Goal: Contribute content: Contribute content

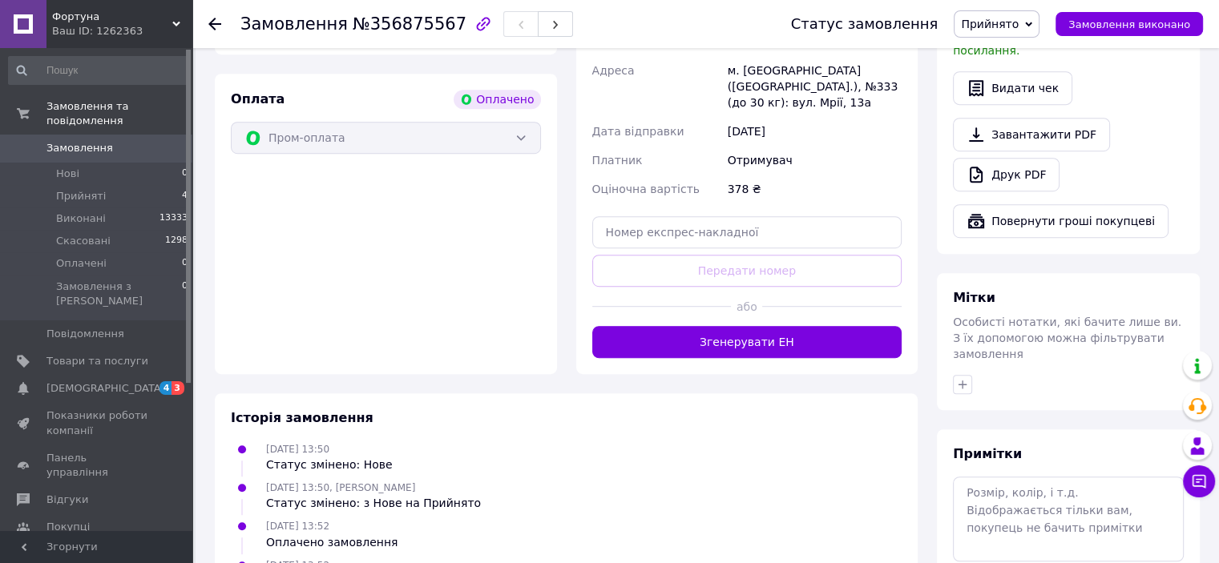
scroll to position [932, 0]
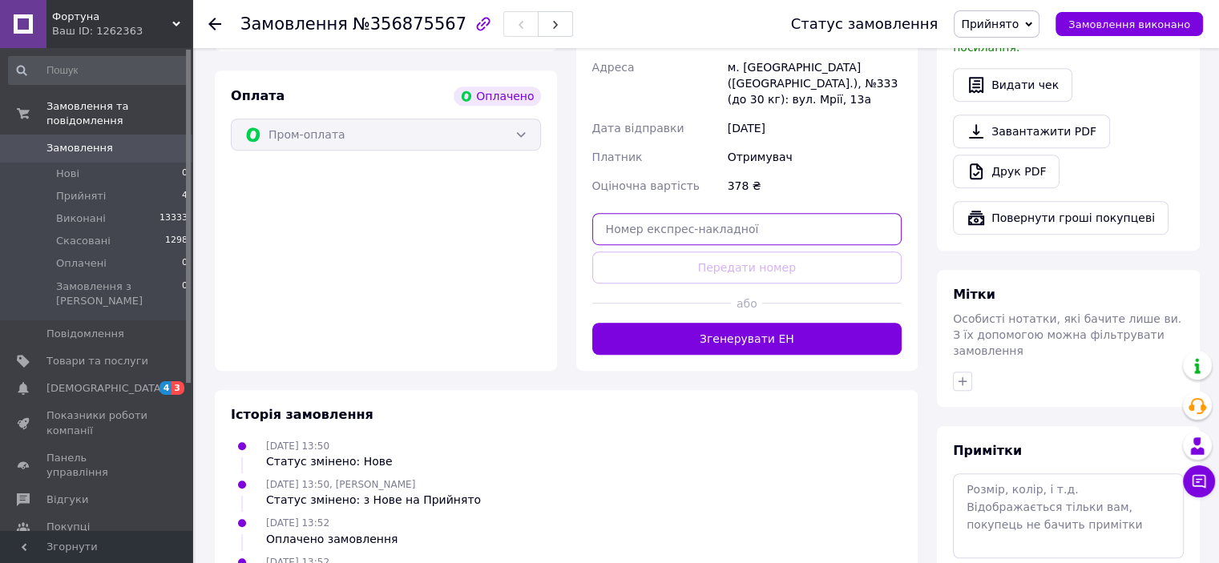
click at [703, 220] on input "text" at bounding box center [747, 229] width 310 height 32
click at [353, 264] on div "Оплата Оплачено Пром-оплата" at bounding box center [386, 221] width 342 height 300
click at [691, 216] on input "text" at bounding box center [747, 229] width 310 height 32
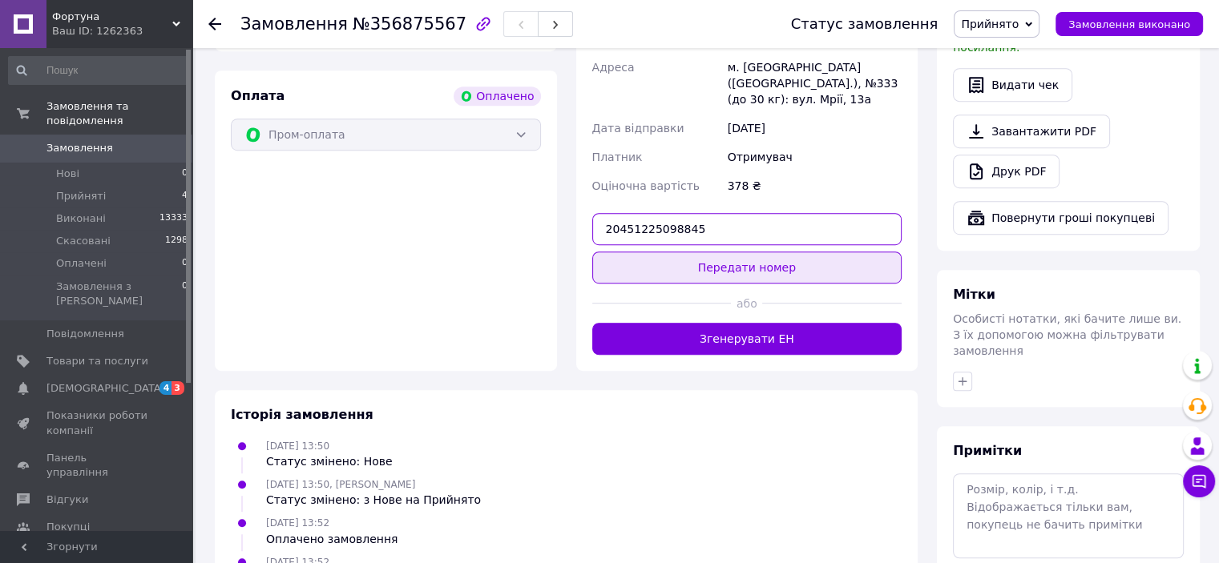
type input "20451225098845"
click at [674, 252] on button "Передати номер" at bounding box center [747, 268] width 310 height 32
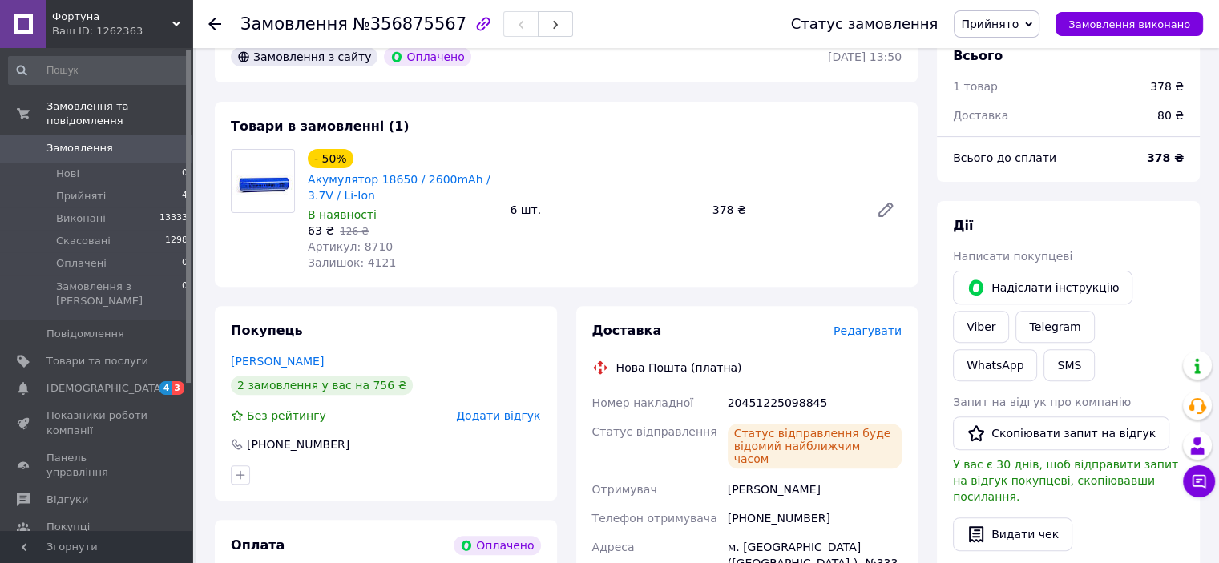
scroll to position [482, 0]
click at [107, 185] on li "Прийняті 4" at bounding box center [98, 196] width 197 height 22
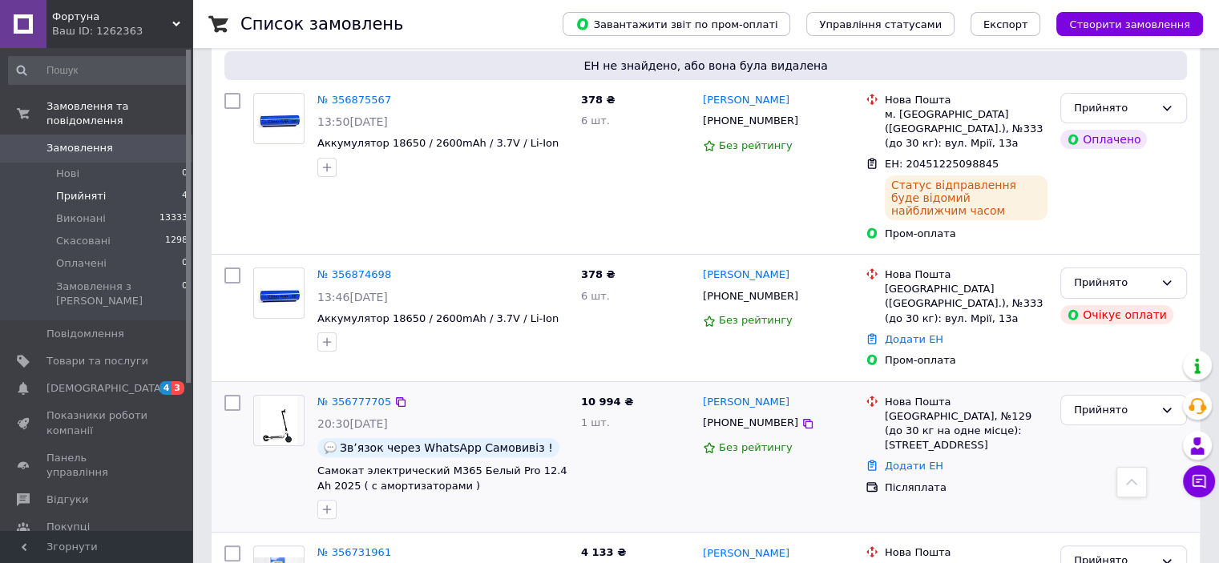
scroll to position [345, 0]
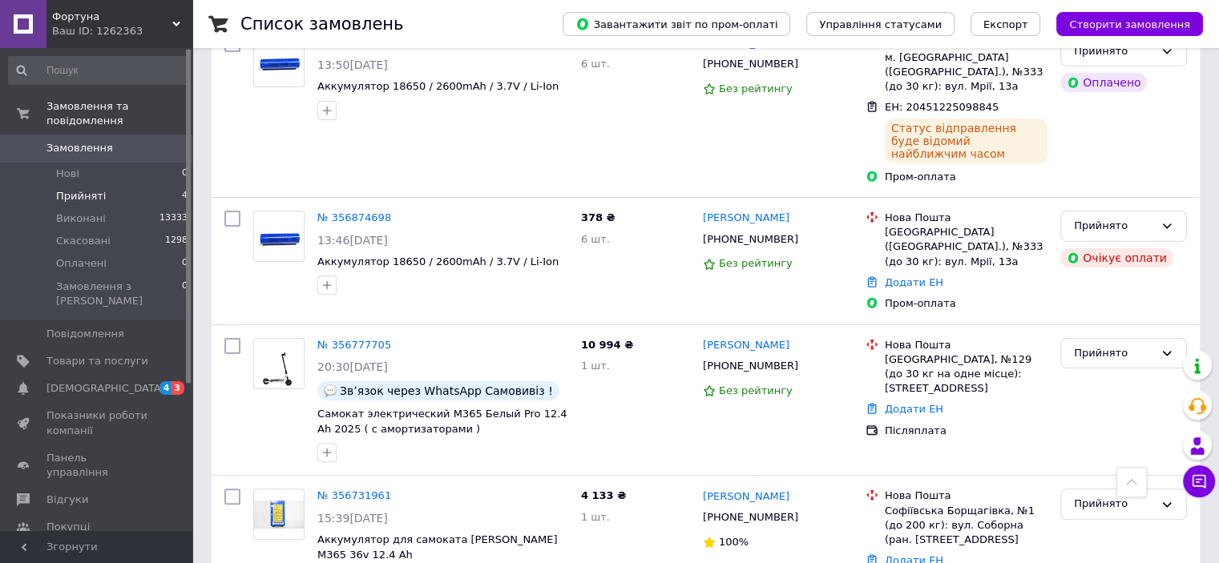
click at [112, 188] on li "Прийняті 4" at bounding box center [98, 196] width 197 height 22
click at [80, 375] on link "[DEMOGRAPHIC_DATA] 4 3" at bounding box center [98, 388] width 197 height 27
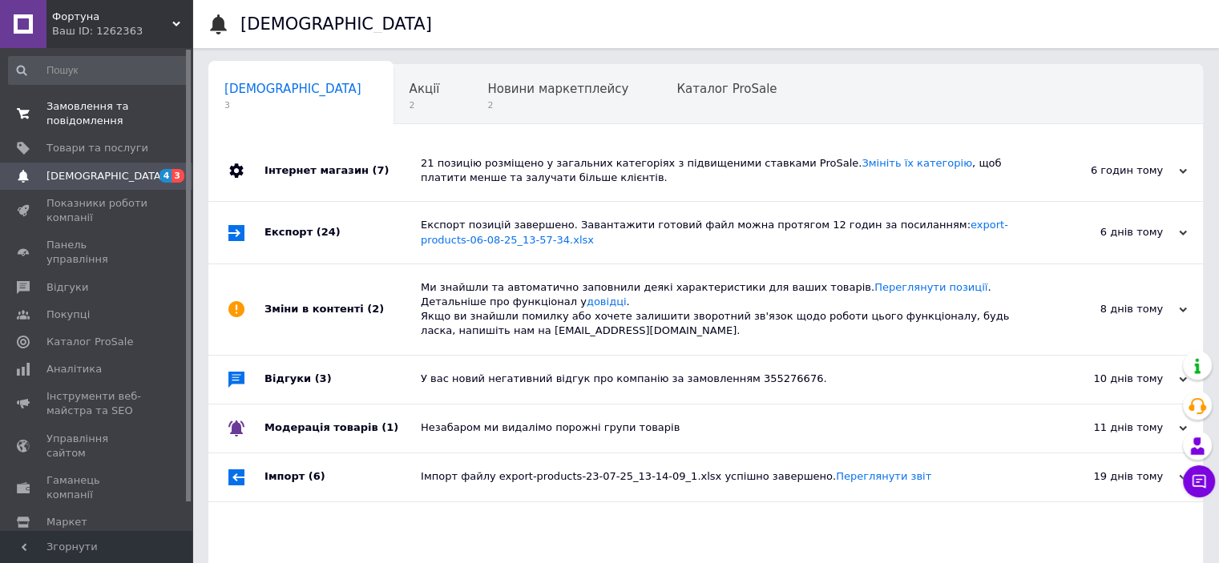
click at [45, 122] on span at bounding box center [23, 113] width 46 height 29
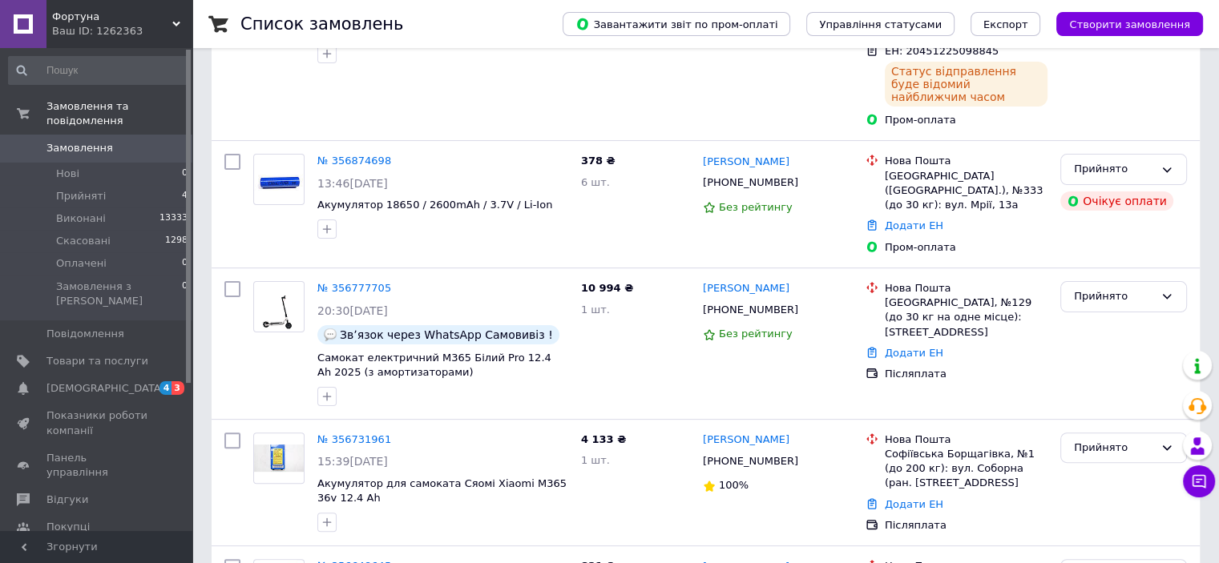
scroll to position [345, 0]
click at [106, 354] on span "Товари та послуги" at bounding box center [97, 361] width 102 height 14
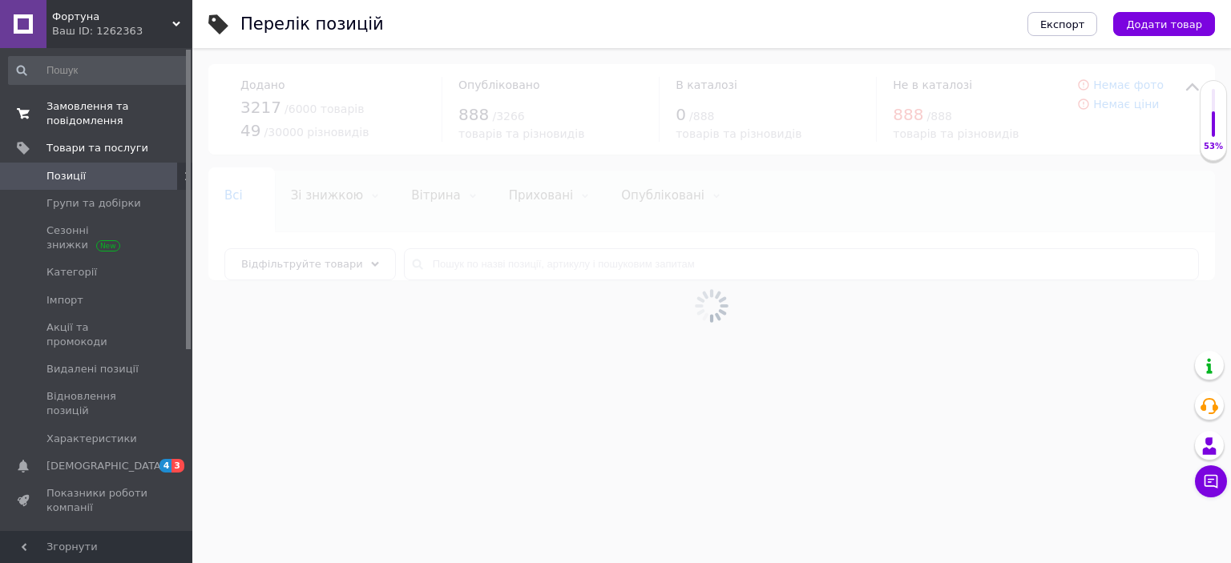
click at [63, 107] on span "Замовлення та повідомлення" at bounding box center [97, 113] width 102 height 29
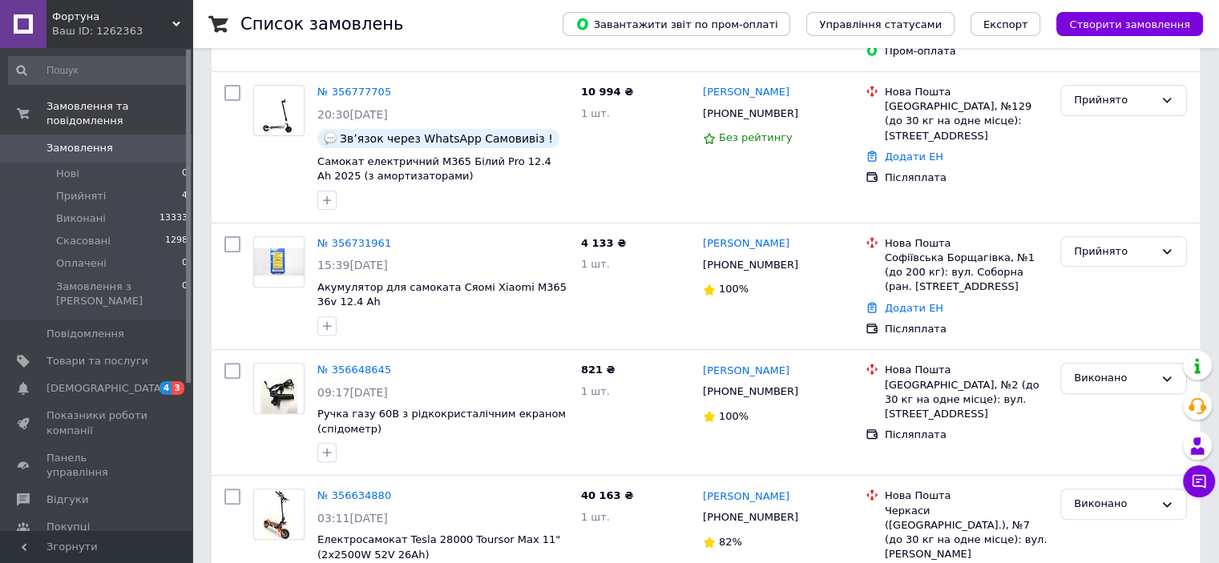
scroll to position [514, 0]
click at [103, 375] on link "[DEMOGRAPHIC_DATA] 4 3" at bounding box center [98, 388] width 197 height 27
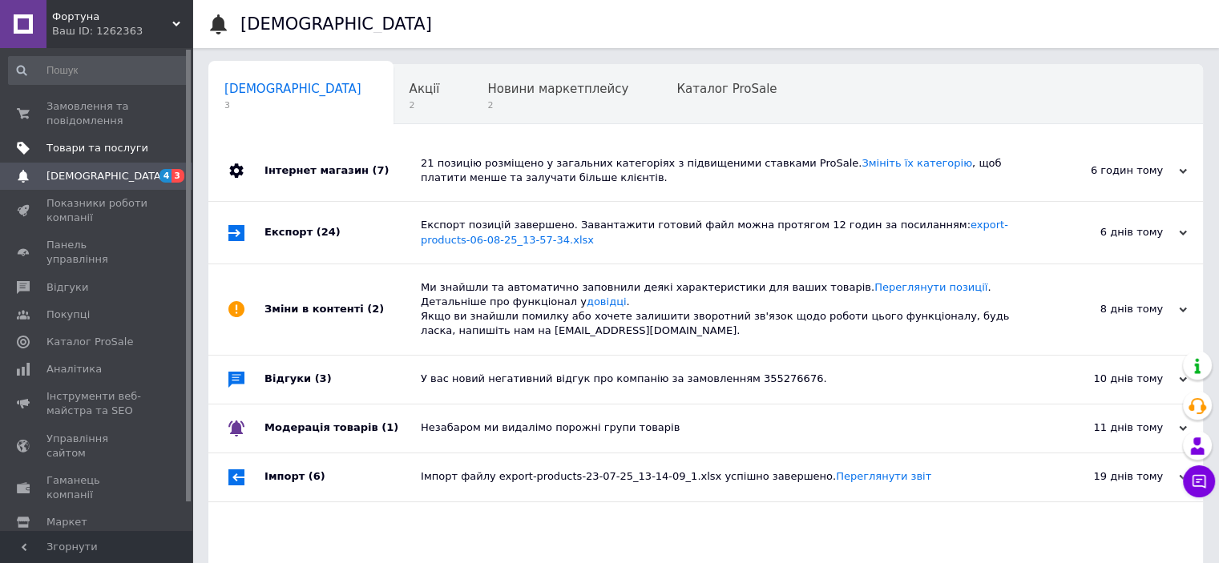
click at [34, 150] on span at bounding box center [23, 148] width 46 height 14
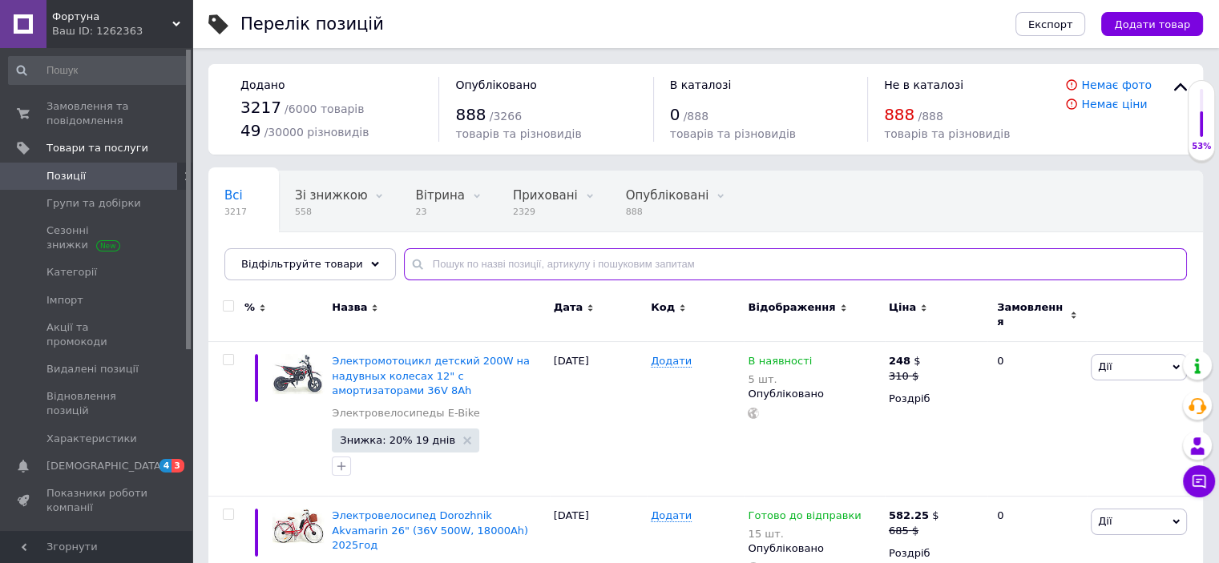
paste input "Електросамокат Tesla 12000 48V 1200W 21Ah Детальніше: [URL][DOMAIN_NAME]"
click at [536, 268] on input "Електросамокат Tesla 12000 48V 1200W 21Ah Детальніше: [URL][DOMAIN_NAME]" at bounding box center [795, 264] width 783 height 32
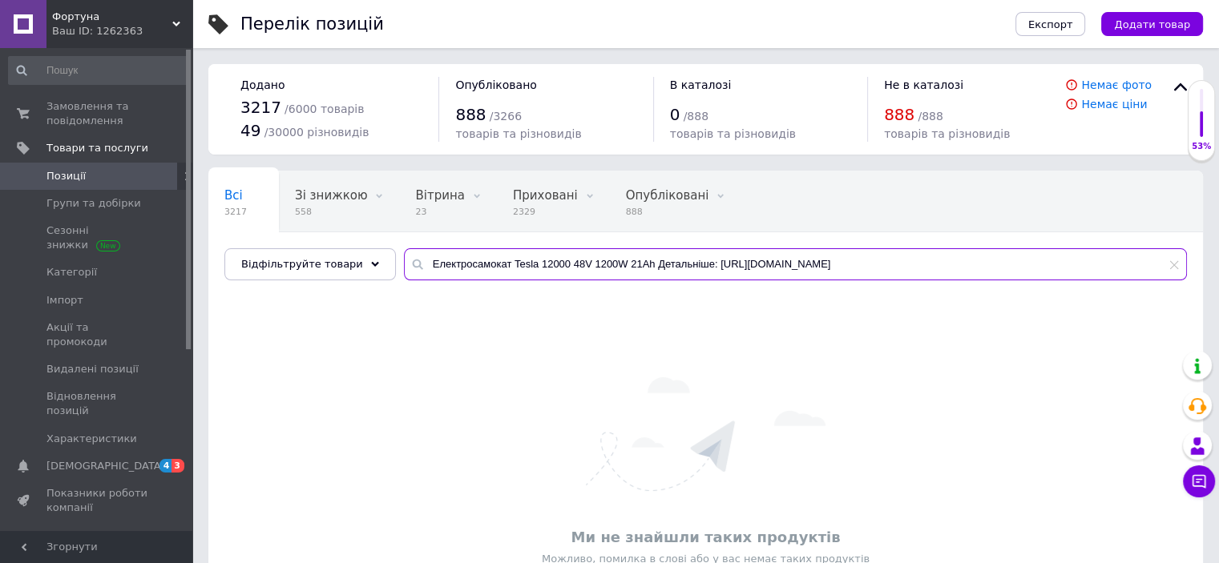
drag, startPoint x: 639, startPoint y: 264, endPoint x: 1230, endPoint y: 224, distance: 592.7
click at [1219, 224] on html "Фортуна Ваш ID: 1262363 Сайт Фортуна Кабінет покупця Перевірити стан системи Ст…" at bounding box center [609, 335] width 1219 height 671
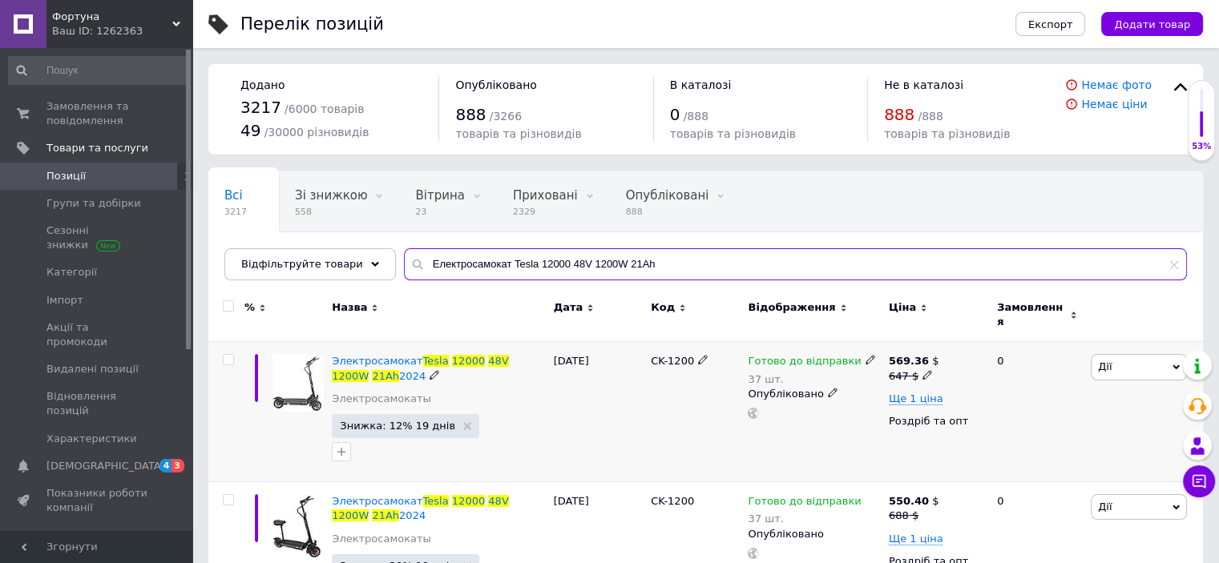
scroll to position [182, 0]
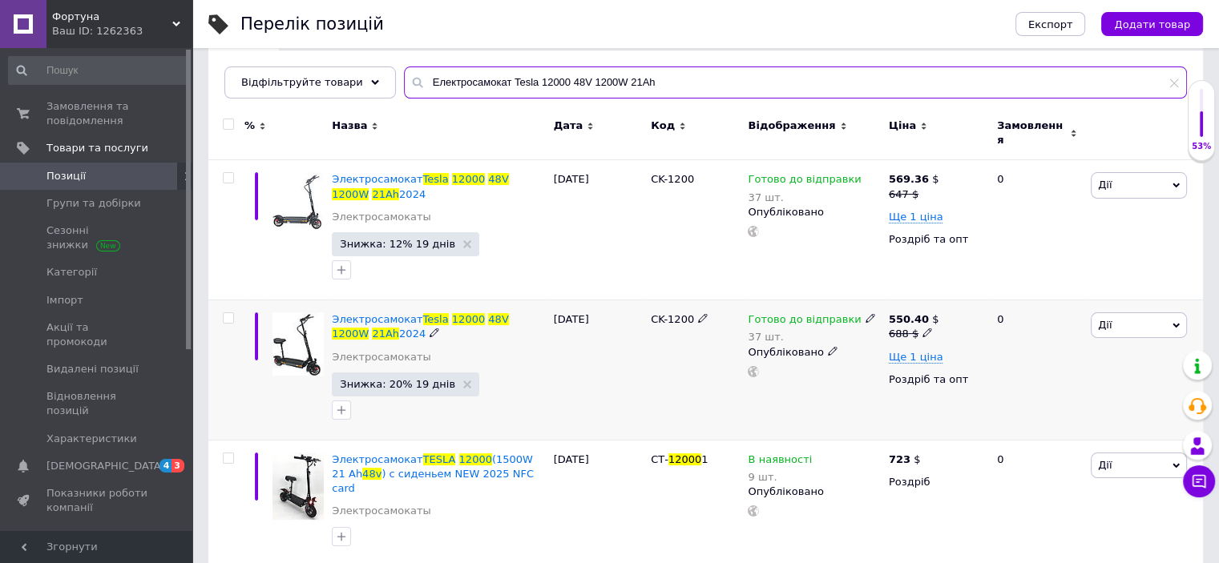
type input "Електросамокат Tesla 12000 48V 1200W 21Ah"
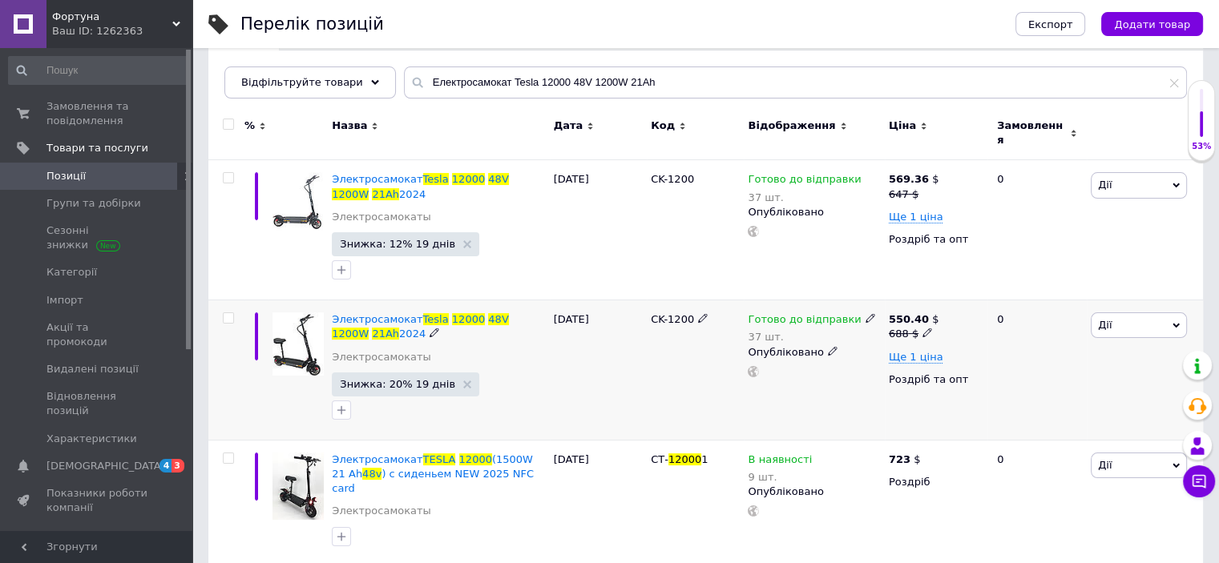
click at [832, 313] on span "Готово до відправки" at bounding box center [804, 321] width 113 height 17
click at [893, 367] on li "Немає в наявності" at bounding box center [952, 378] width 152 height 22
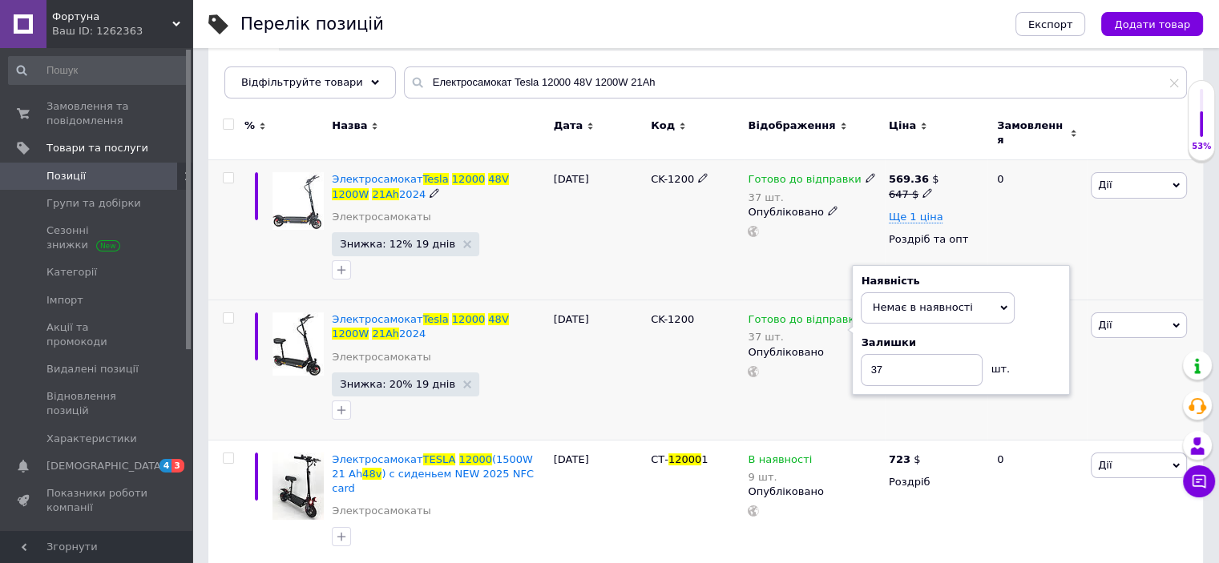
click at [773, 173] on span "Готово до відправки" at bounding box center [804, 181] width 113 height 17
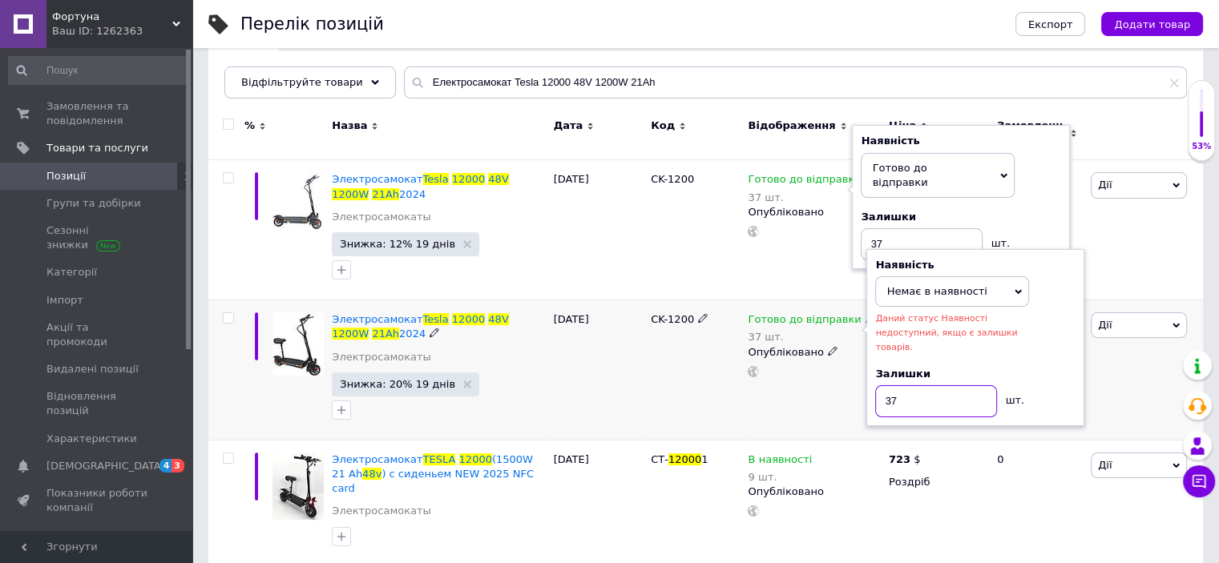
click at [929, 385] on input "37" at bounding box center [936, 401] width 122 height 32
type input "3"
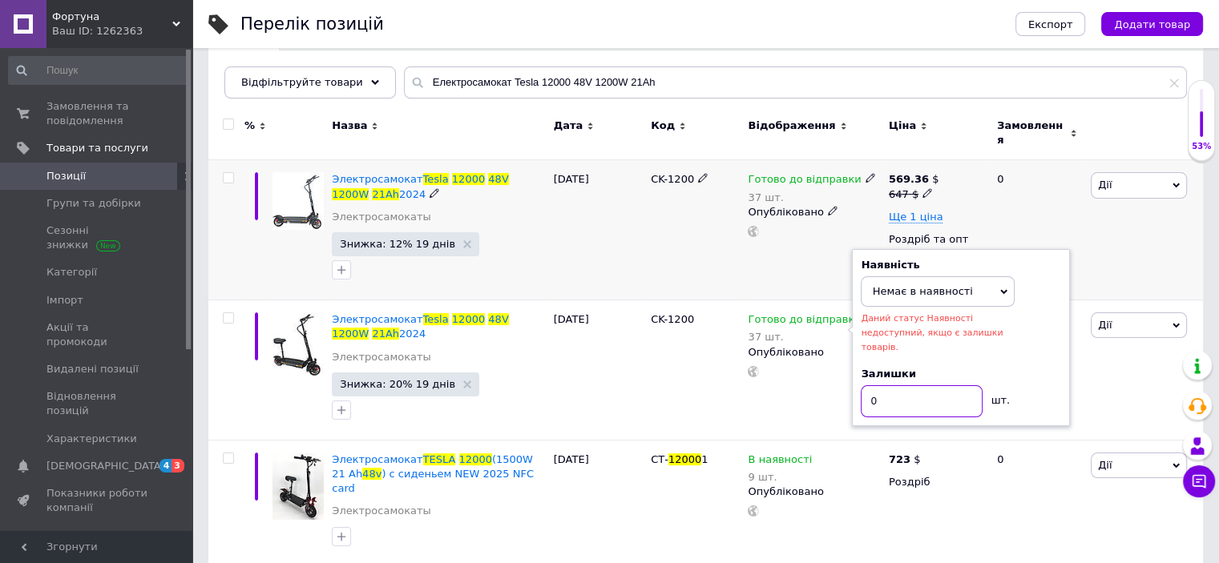
type input "0"
click at [777, 284] on div "Готово до відправки 37 шт. Опубліковано" at bounding box center [814, 230] width 140 height 140
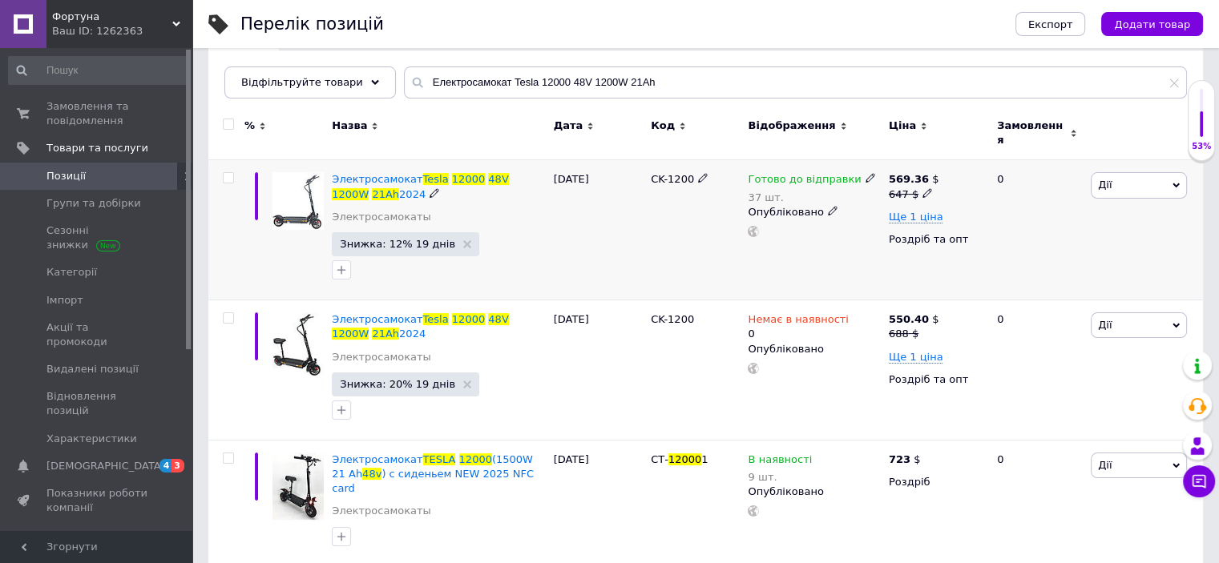
click at [800, 173] on span "Готово до відправки" at bounding box center [804, 181] width 113 height 17
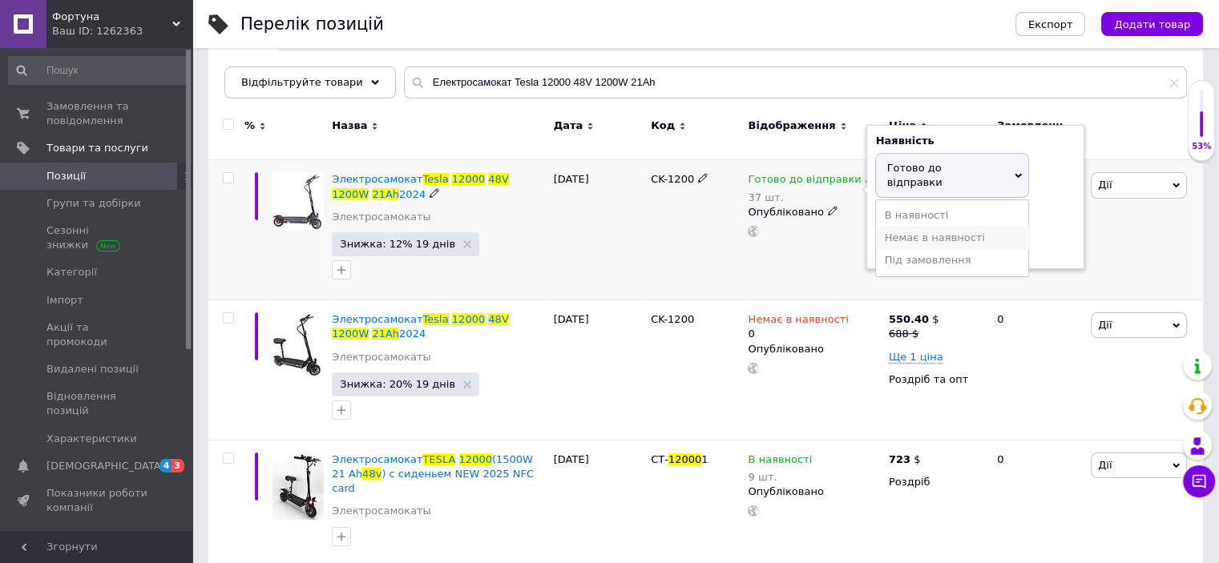
click at [942, 227] on li "Немає в наявності" at bounding box center [952, 238] width 152 height 22
click at [946, 216] on input "37" at bounding box center [936, 230] width 122 height 32
type input "3"
type input "0"
click at [862, 283] on div "Готово до відправки 37 шт. Наявність Немає в наявності В наявності Під замовлен…" at bounding box center [814, 230] width 140 height 140
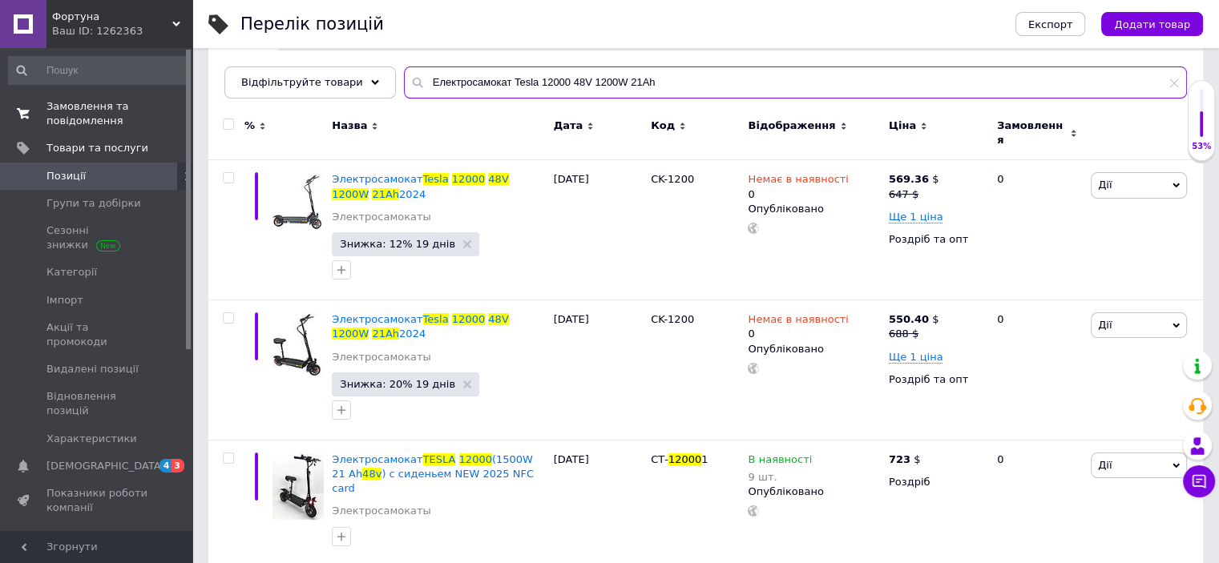
drag, startPoint x: 712, startPoint y: 75, endPoint x: 165, endPoint y: 119, distance: 548.3
click at [165, 119] on div "Фортуна Ваш ID: 1262363 Сайт Фортуна Кабінет покупця Перевірити стан системи Ст…" at bounding box center [609, 356] width 1219 height 1076
paste input "4 NEW 2024 рік 48V/1000W/18Ah з сидінням Детальніше: [URL][DOMAIN_NAME]"
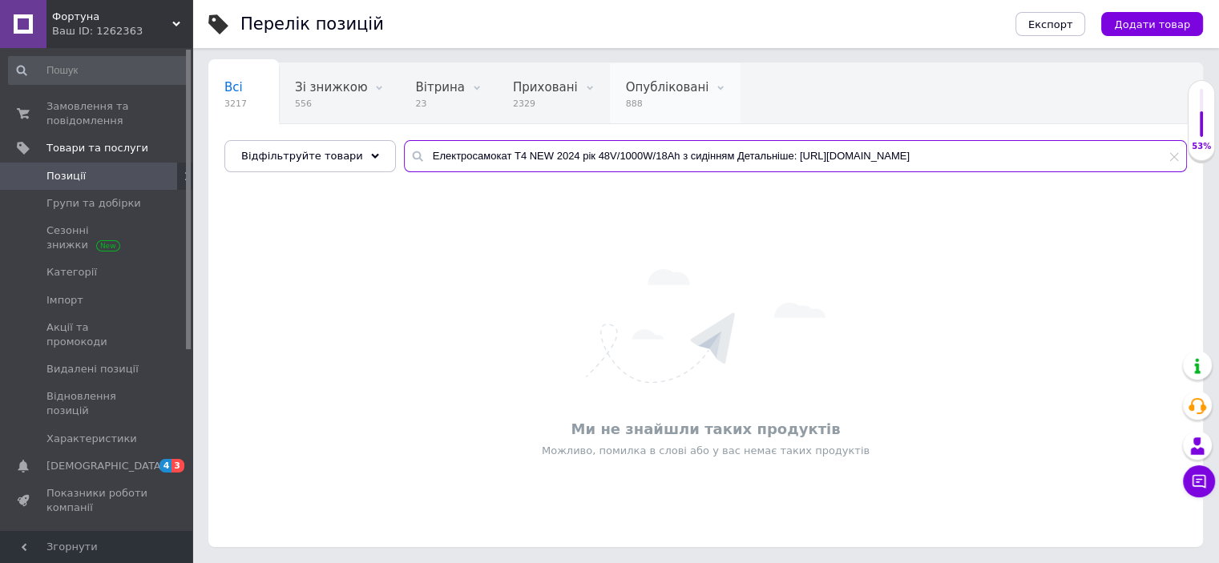
scroll to position [107, 0]
drag, startPoint x: 714, startPoint y: 160, endPoint x: 1230, endPoint y: 175, distance: 516.2
click at [1219, 175] on html "Фортуна Ваш ID: 1262363 Сайт Фортуна Кабінет покупця Перевірити стан системи Ст…" at bounding box center [609, 228] width 1219 height 671
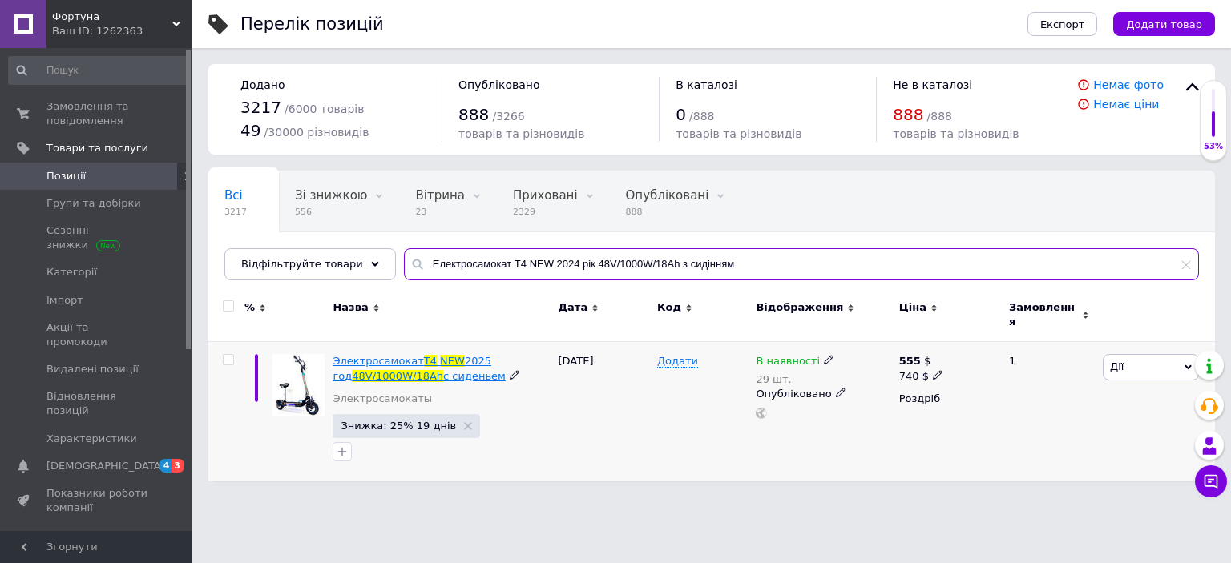
type input "Електросамокат T4 NEW 2024 рік 48V/1000W/18Ah з сидінням"
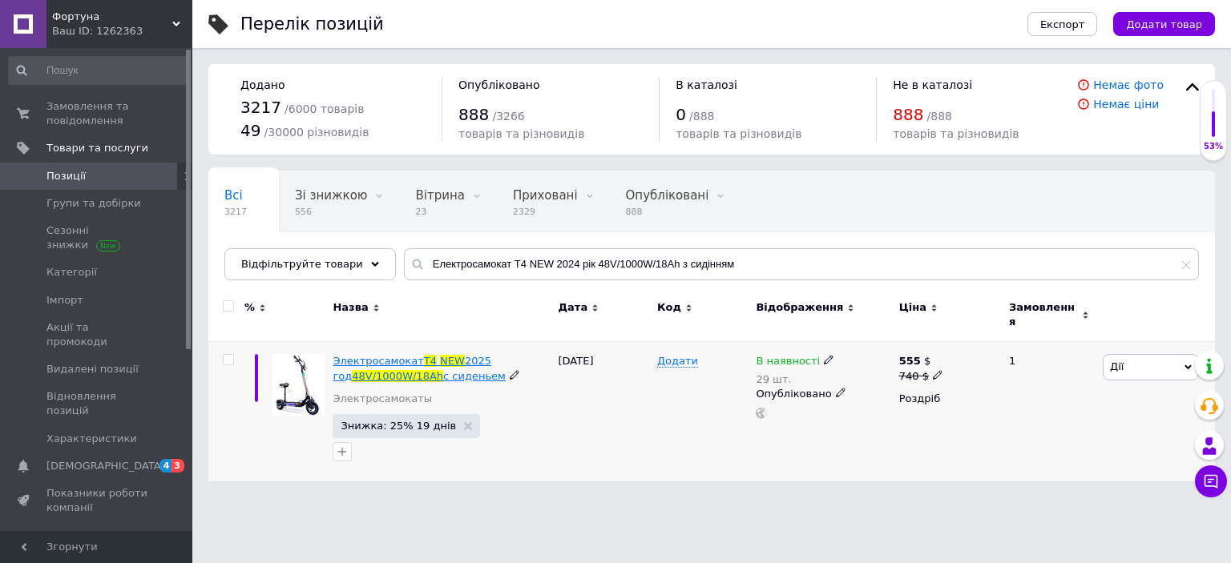
click at [465, 370] on span "с сиденьем" at bounding box center [474, 376] width 63 height 12
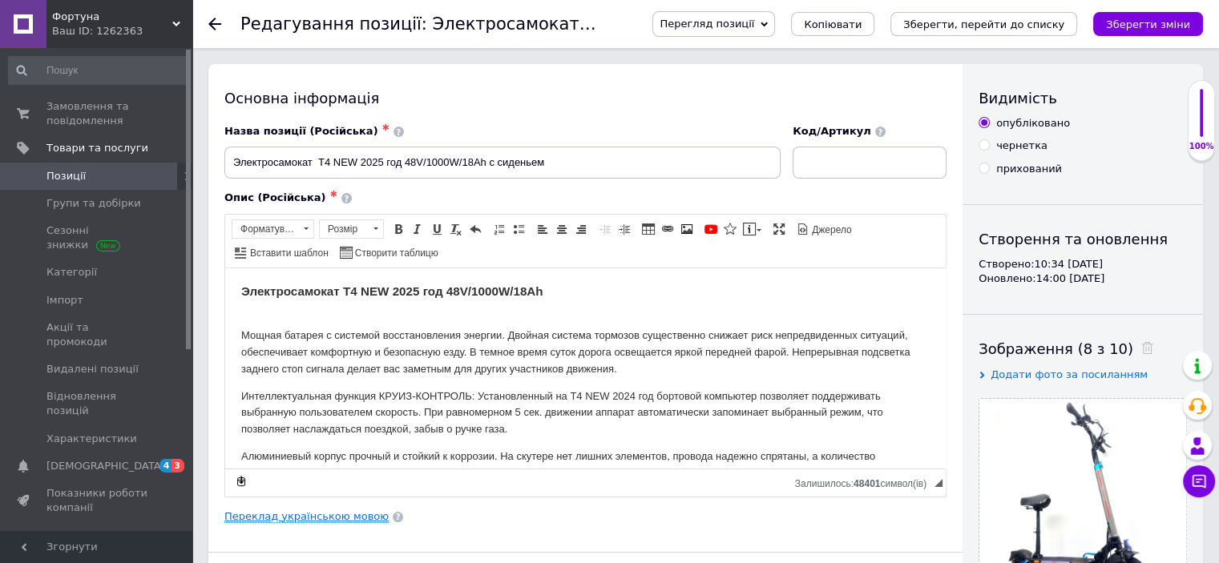
click at [348, 512] on link "Переклад українською мовою" at bounding box center [306, 516] width 164 height 13
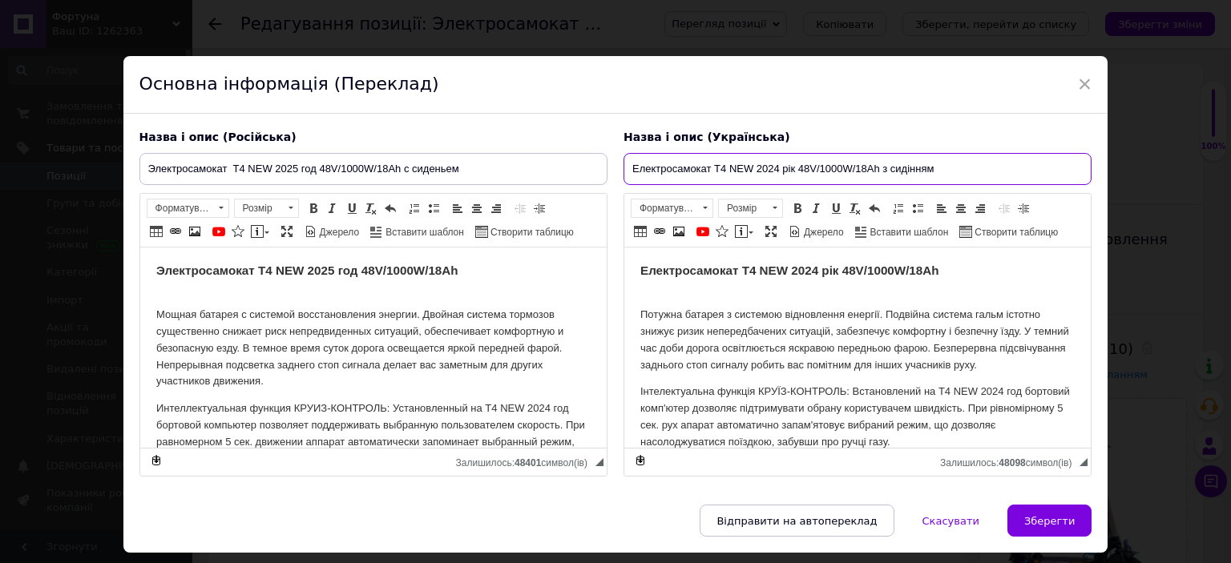
click at [776, 168] on input "Електросамокат T4 NEW 2024 рік 48V/1000W/18Ah з сидінням" at bounding box center [857, 169] width 468 height 32
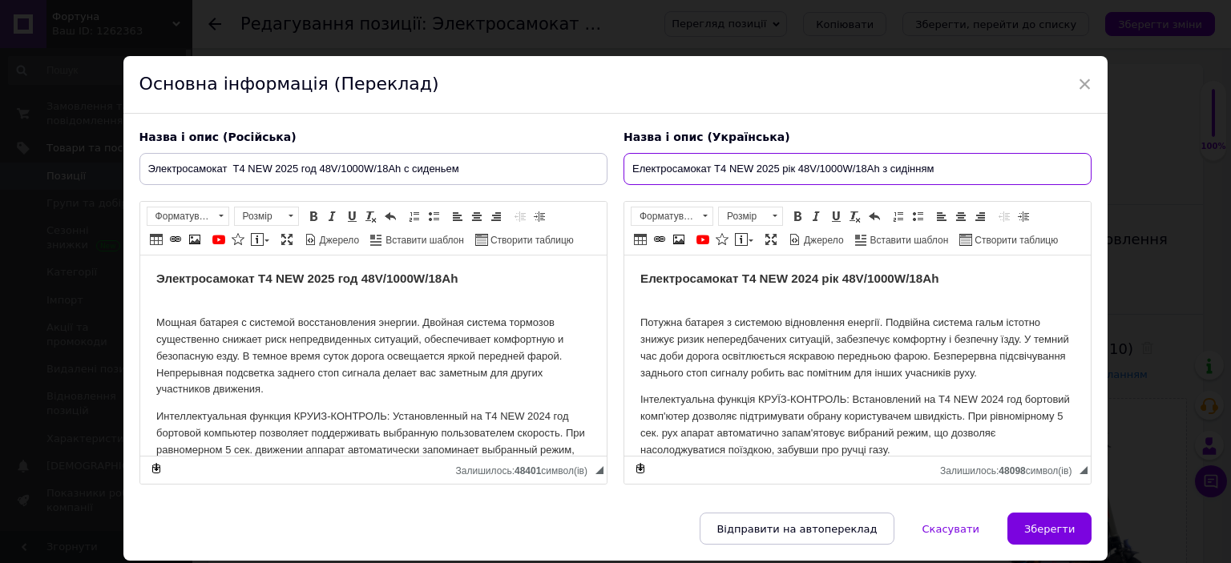
type input "Електросамокат T4 NEW 2025 рік 48V/1000W/18Ah з сидінням"
click at [819, 280] on strong "Електросамокат T4 NEW 2024 рік 48V/1000W/18Ah" at bounding box center [788, 279] width 299 height 14
click at [1005, 403] on p "Інтелектуальна функція КРУЇЗ-КОНТРОЛЬ: Встановлений на Т4 NEW 2024 год бортовий…" at bounding box center [856, 425] width 434 height 67
click at [550, 418] on p "Интеллектуальная функция КРУИЗ-КОНТРОЛЬ: Установленный на Т4 NEW 2024 год борто…" at bounding box center [372, 442] width 434 height 67
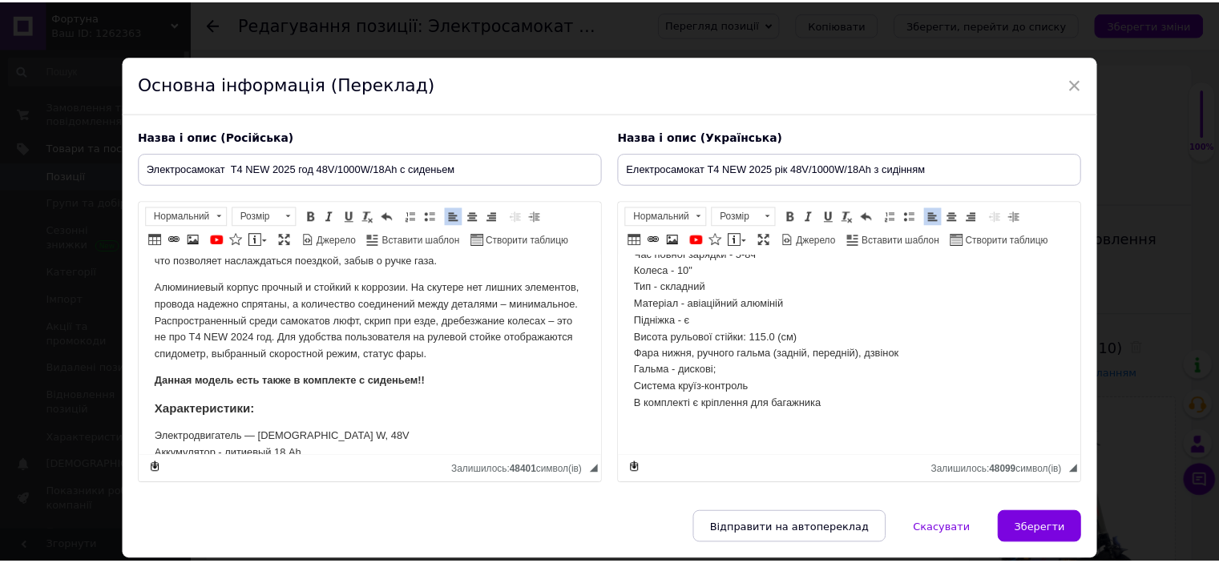
scroll to position [522, 0]
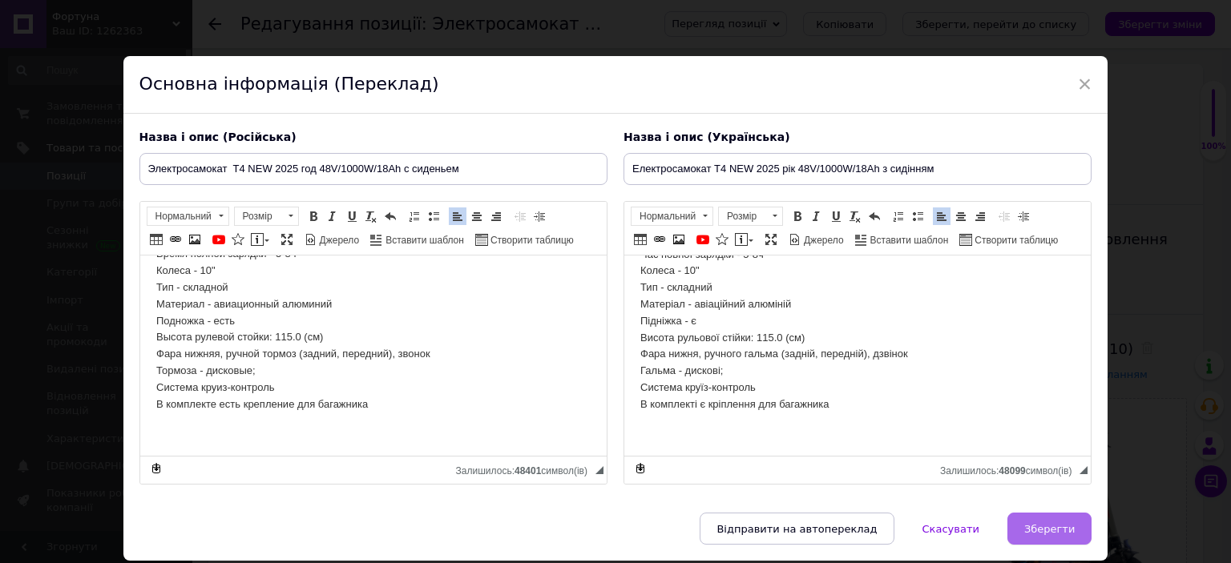
click at [1045, 523] on span "Зберегти" at bounding box center [1049, 529] width 50 height 12
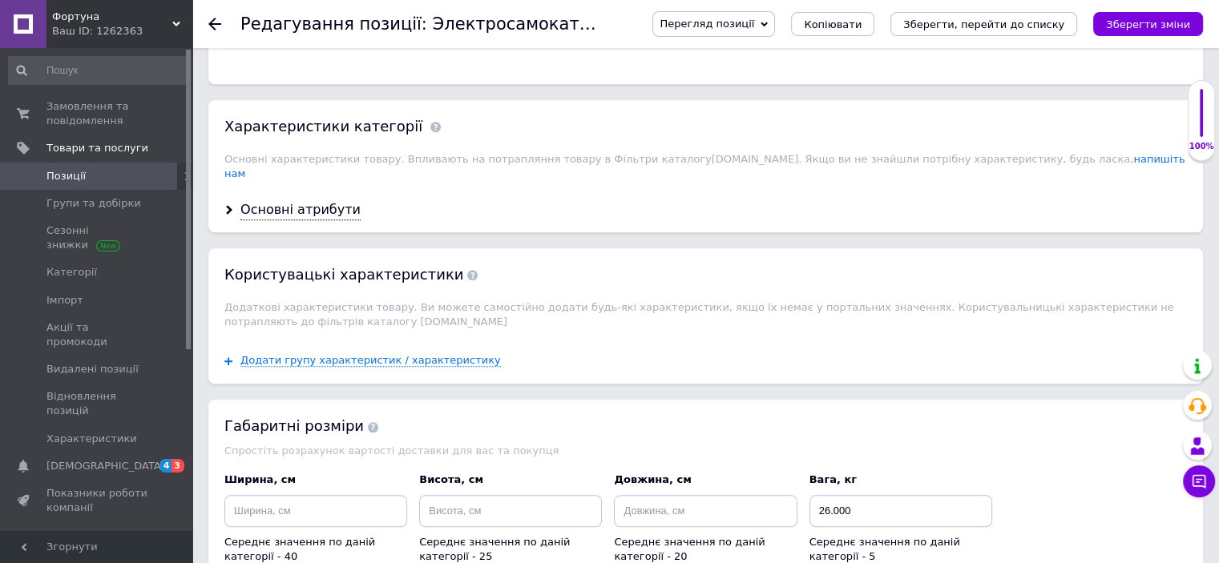
scroll to position [1370, 0]
click at [270, 200] on div "Основні атрибути" at bounding box center [300, 209] width 120 height 18
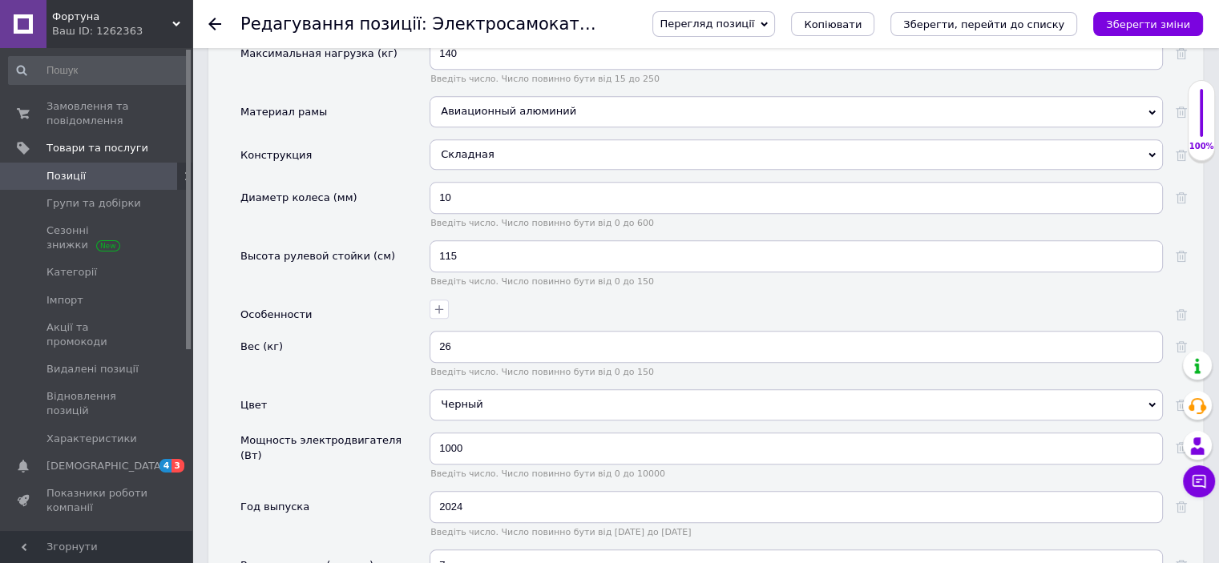
scroll to position [1696, 0]
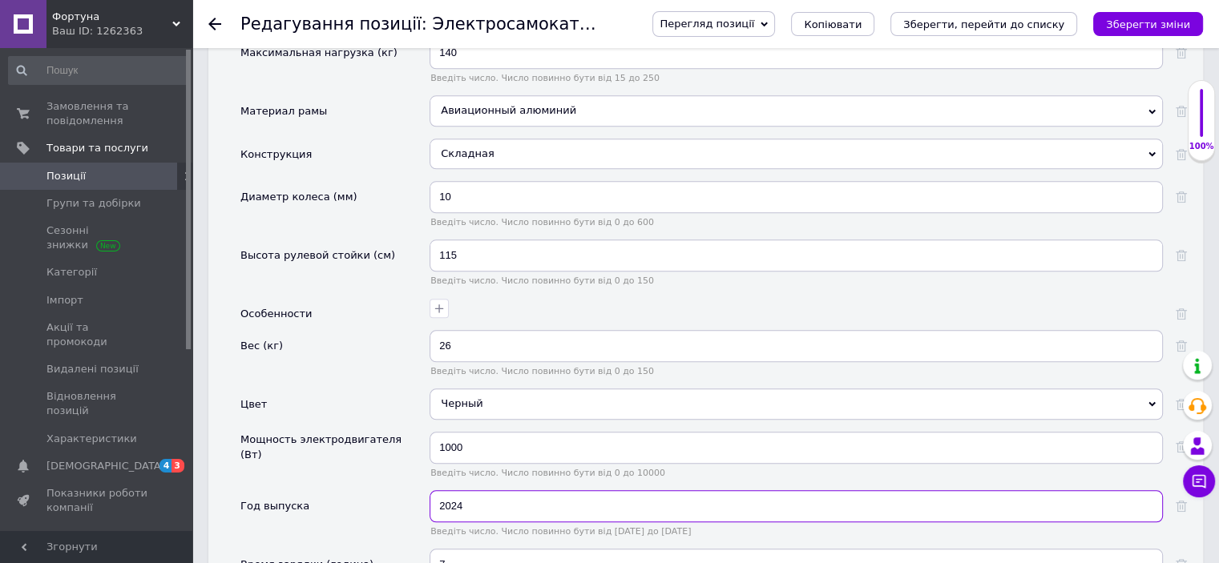
click at [539, 490] on input "2024" at bounding box center [795, 506] width 733 height 32
type input "2"
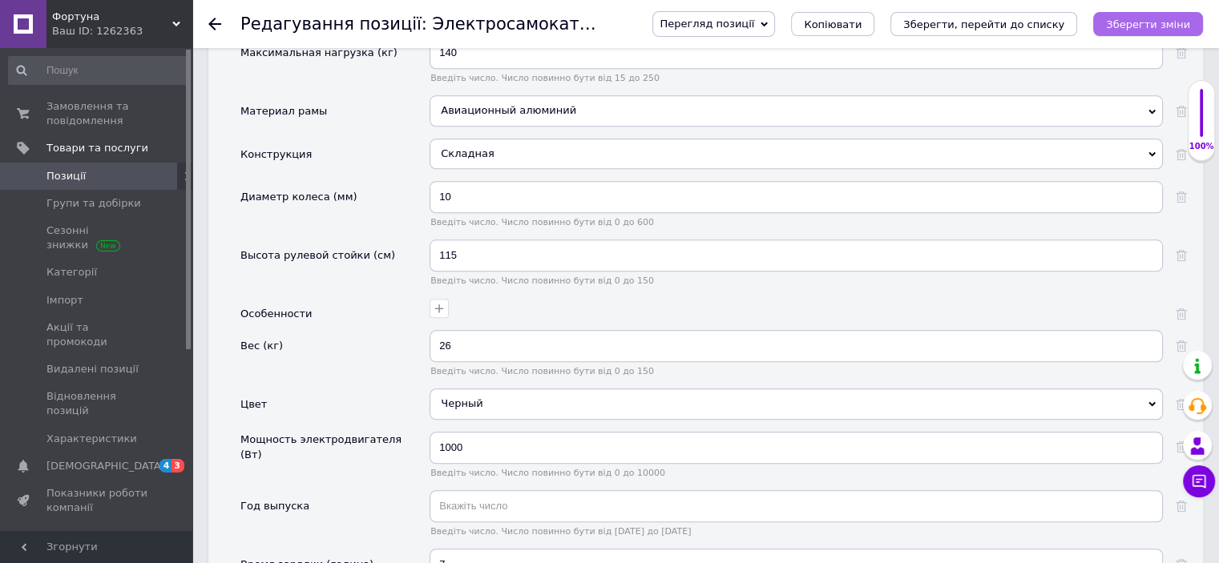
click at [1131, 24] on icon "Зберегти зміни" at bounding box center [1148, 24] width 84 height 12
click at [1100, 22] on div "Перегляд позиції Зберегти та переглянути на сайті Зберегти та переглянути на ма…" at bounding box center [919, 24] width 567 height 26
click at [1053, 23] on icon "Зберегти, перейти до списку" at bounding box center [983, 24] width 161 height 12
